Goal: Task Accomplishment & Management: Manage account settings

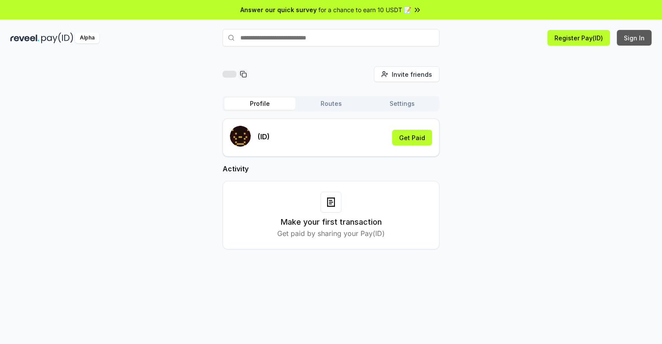
click at [635, 38] on button "Sign In" at bounding box center [634, 38] width 35 height 16
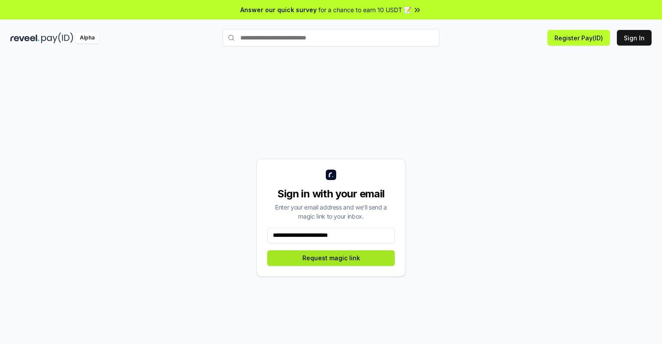
type input "**********"
click at [331, 258] on button "Request magic link" at bounding box center [331, 258] width 128 height 16
